Goal: Task Accomplishment & Management: Manage account settings

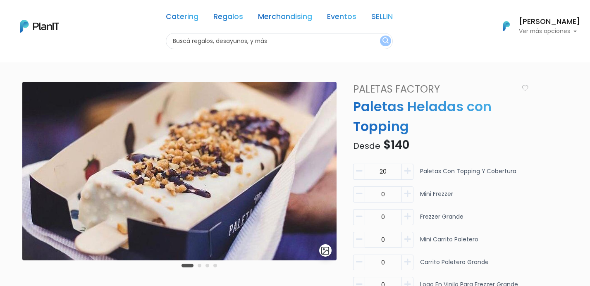
click at [526, 24] on h6 "[PERSON_NAME]" at bounding box center [549, 21] width 61 height 7
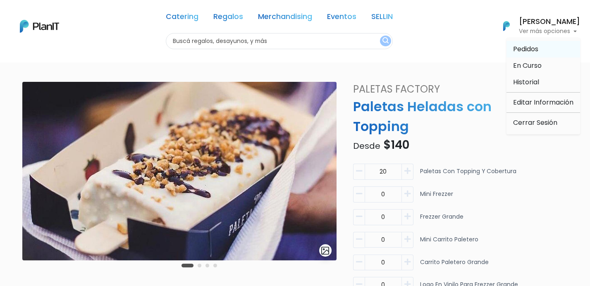
click at [526, 52] on span "Pedidos" at bounding box center [525, 49] width 25 height 10
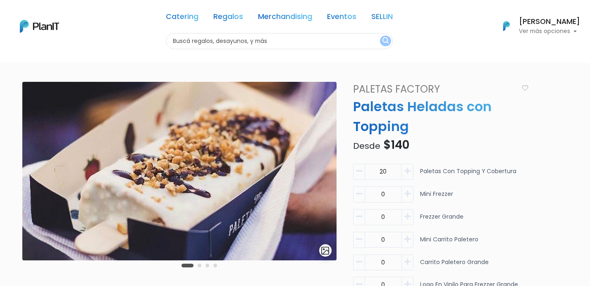
click at [519, 22] on h6 "[PERSON_NAME]" at bounding box center [549, 21] width 61 height 7
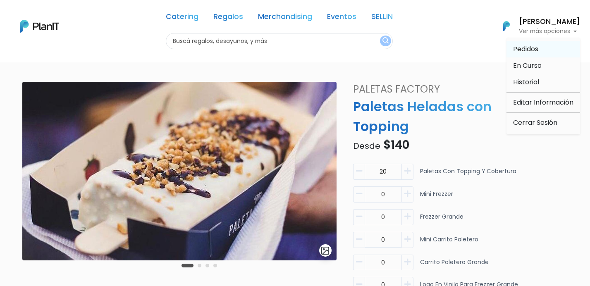
click at [519, 50] on span "Pedidos" at bounding box center [525, 49] width 25 height 10
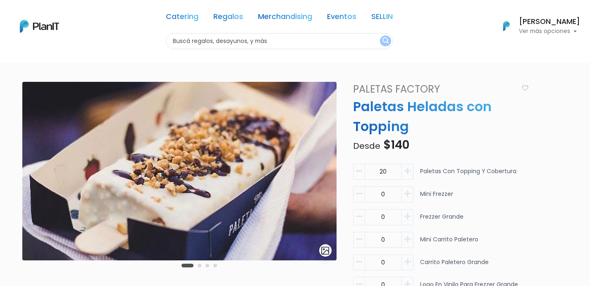
click at [534, 31] on p "Ver más opciones" at bounding box center [549, 32] width 61 height 6
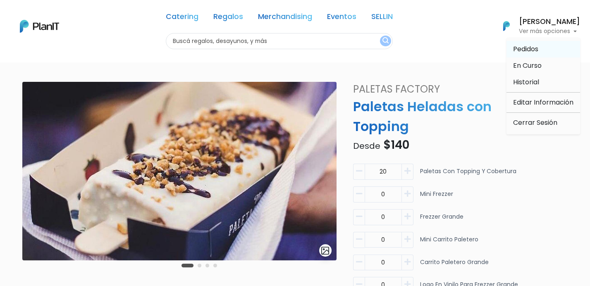
click at [523, 51] on span "Pedidos" at bounding box center [525, 49] width 25 height 10
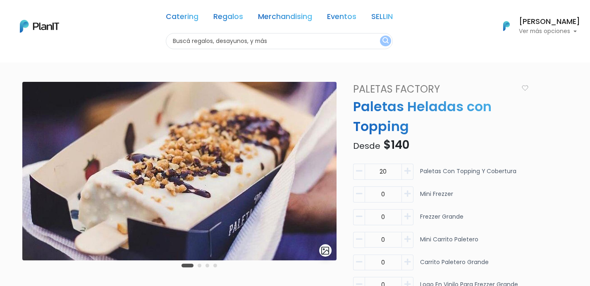
click at [425, 17] on div "Catering Regalos Merchandising Eventos SELLIN Catering Regalos Merchandising Ev…" at bounding box center [295, 26] width 590 height 46
click at [31, 29] on img at bounding box center [39, 26] width 39 height 13
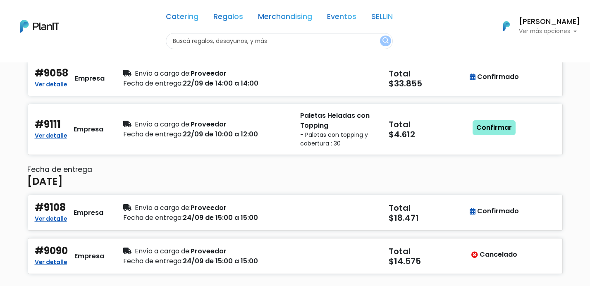
scroll to position [116, 0]
click at [497, 126] on link "Confirmar" at bounding box center [493, 127] width 43 height 15
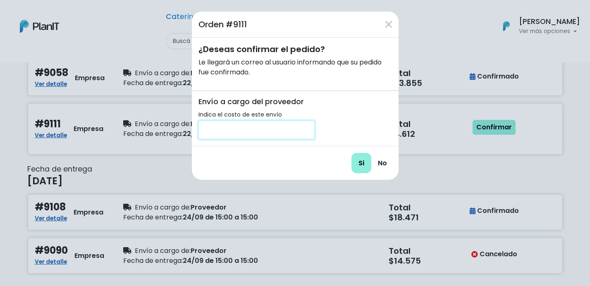
click at [282, 128] on input "number" at bounding box center [256, 130] width 116 height 19
click at [273, 130] on input "number" at bounding box center [256, 130] width 116 height 19
click at [360, 165] on input "Si" at bounding box center [361, 163] width 20 height 20
click at [227, 128] on input "300" at bounding box center [256, 130] width 116 height 19
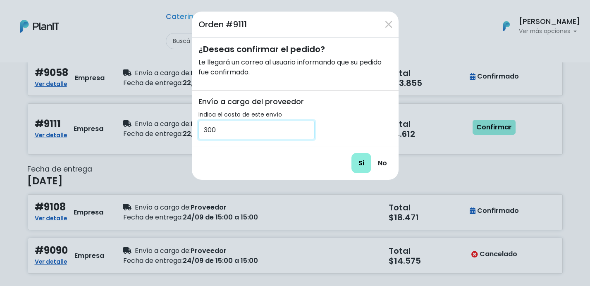
click at [227, 128] on input "300" at bounding box center [256, 130] width 116 height 19
type input "200"
click at [356, 160] on input "Si" at bounding box center [361, 163] width 20 height 20
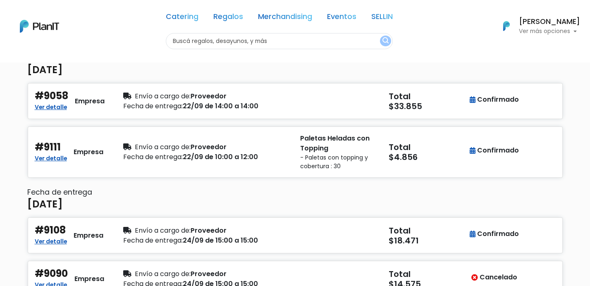
scroll to position [89, 0]
